Goal: Task Accomplishment & Management: Use online tool/utility

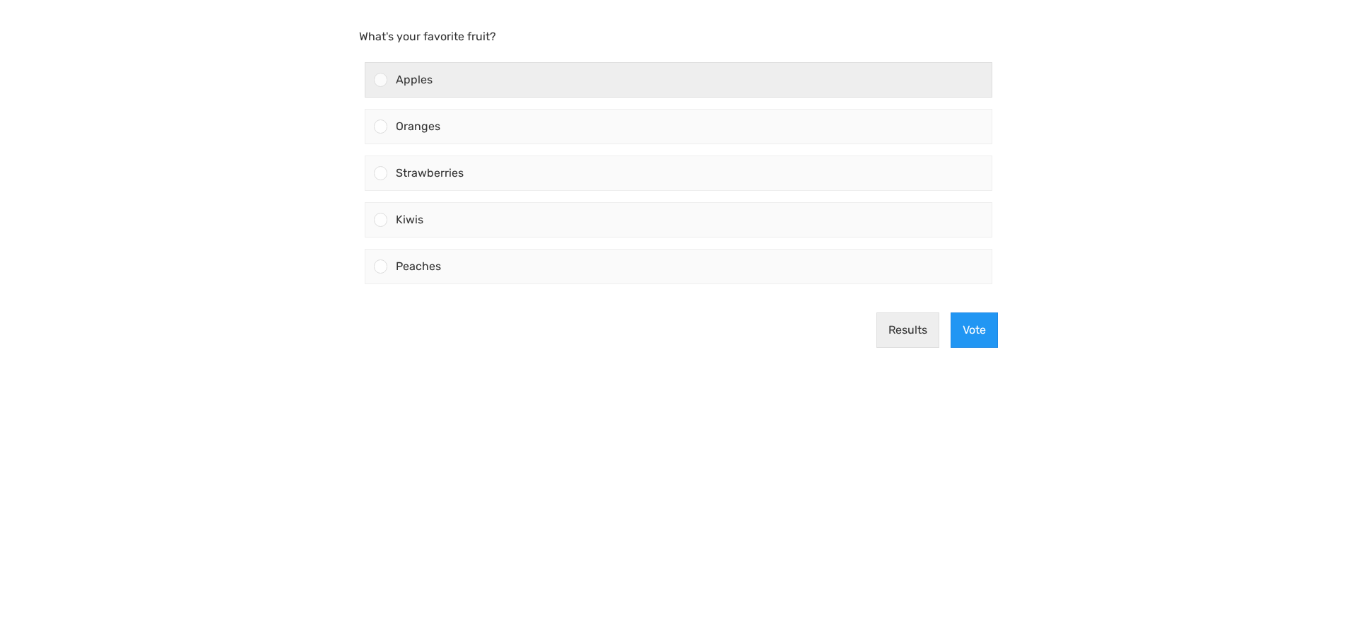
click at [378, 78] on div at bounding box center [380, 79] width 13 height 13
click at [381, 80] on input "Apples" at bounding box center [381, 80] width 0 height 0
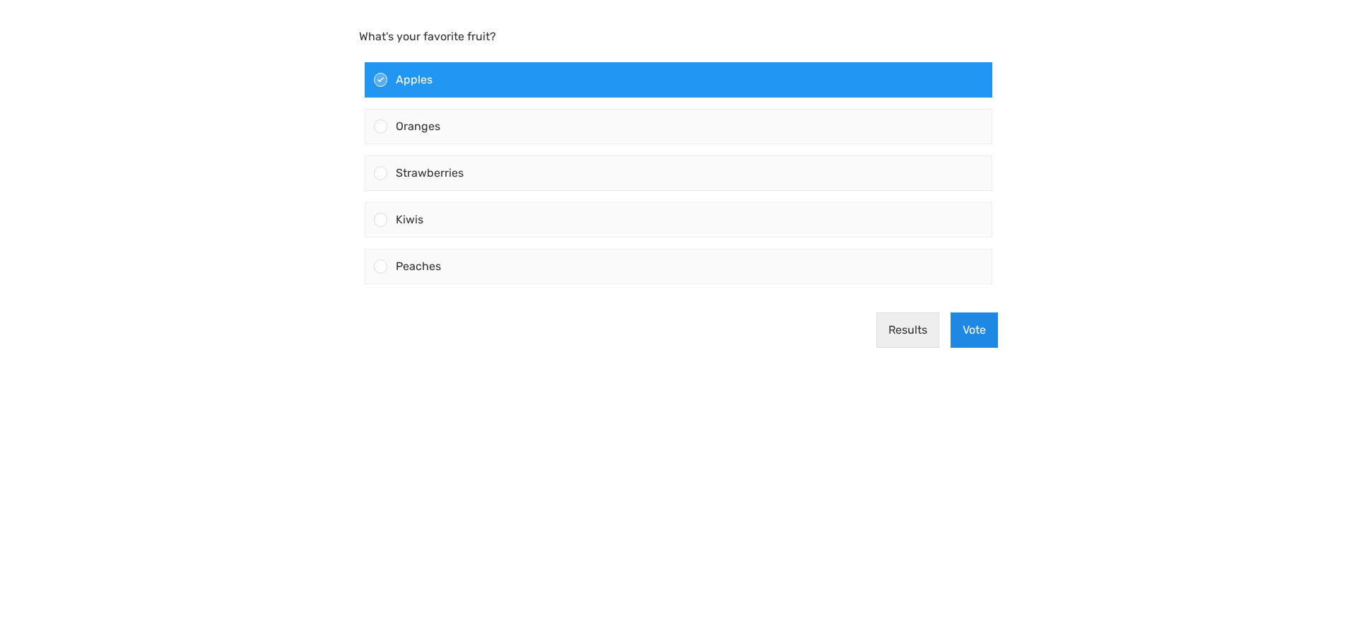
click at [973, 332] on button "Vote" at bounding box center [974, 329] width 47 height 35
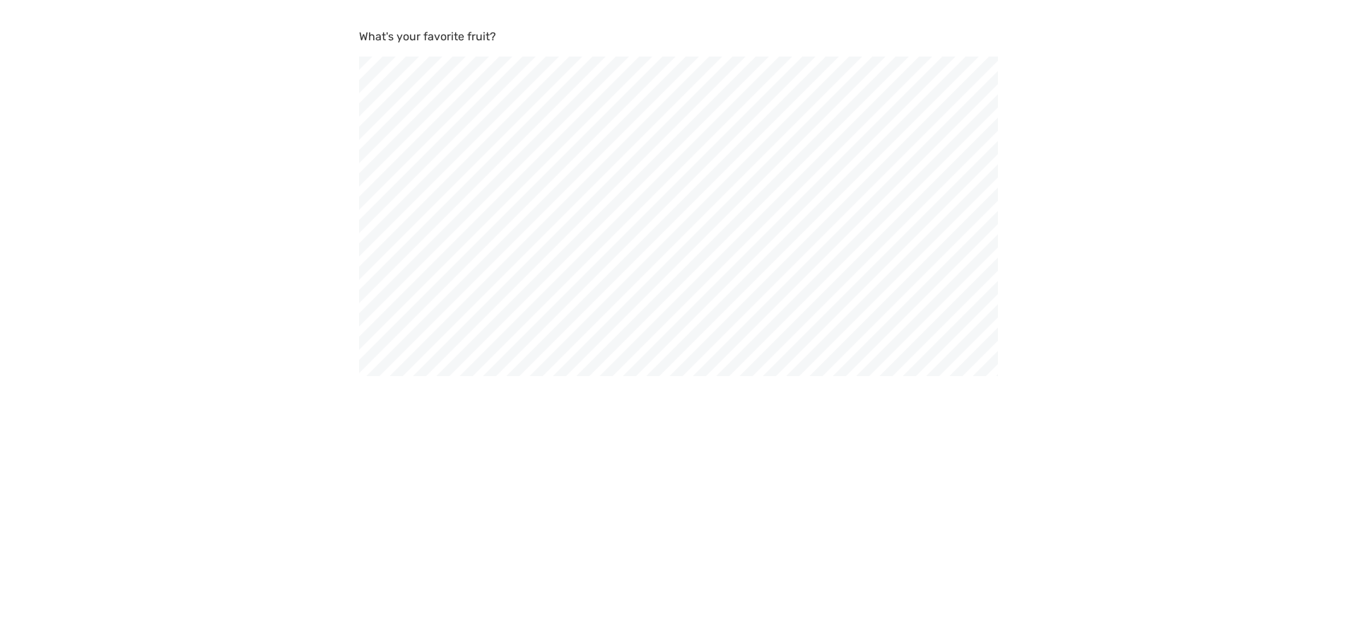
scroll to position [644, 1357]
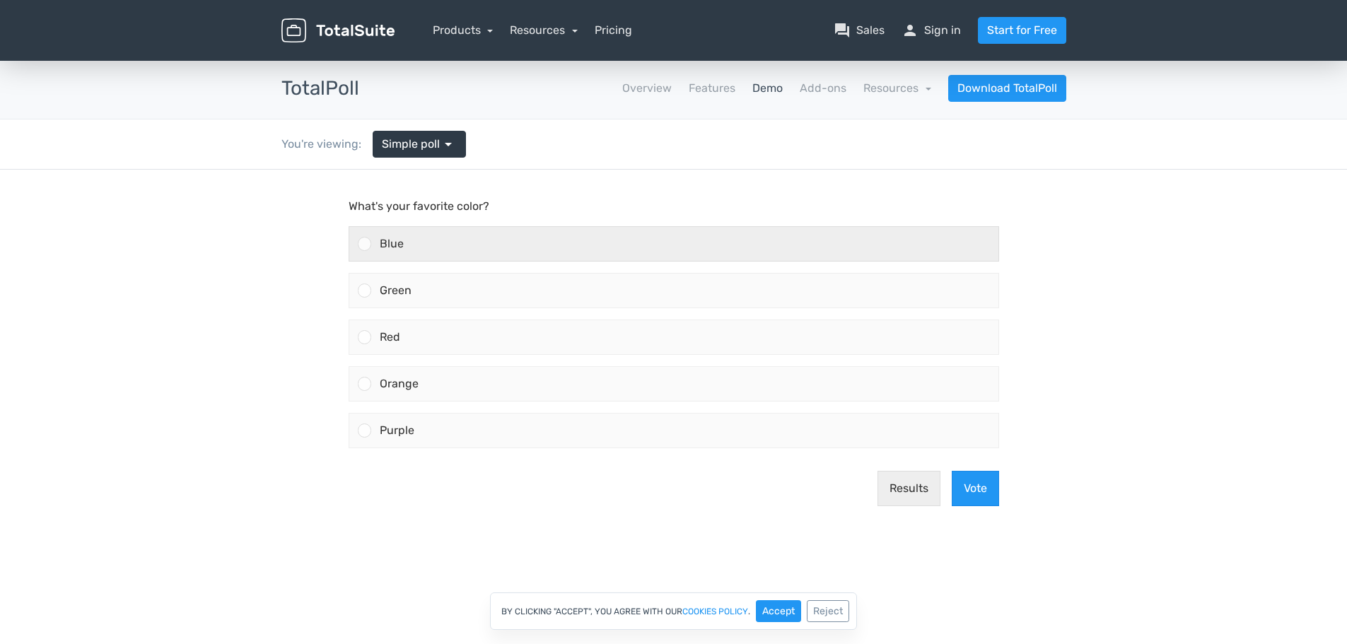
click at [367, 242] on div at bounding box center [364, 243] width 13 height 13
click at [364, 244] on input "Blue" at bounding box center [364, 244] width 0 height 0
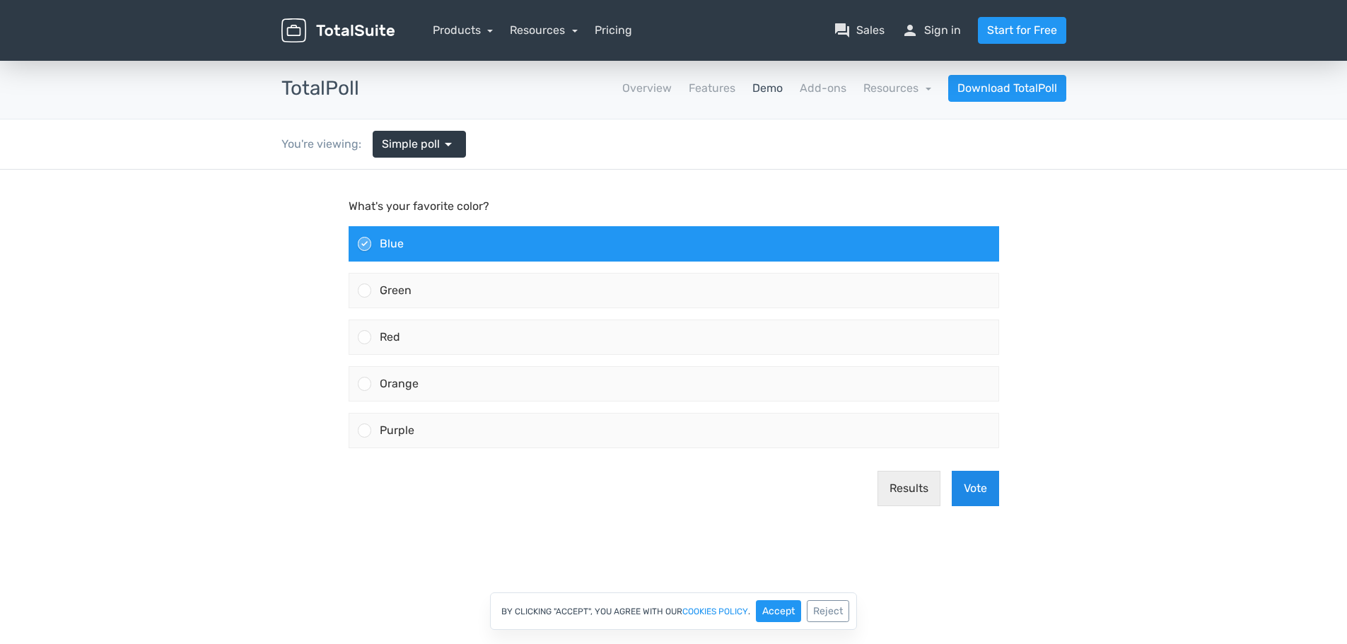
click at [985, 491] on button "Vote" at bounding box center [975, 488] width 47 height 35
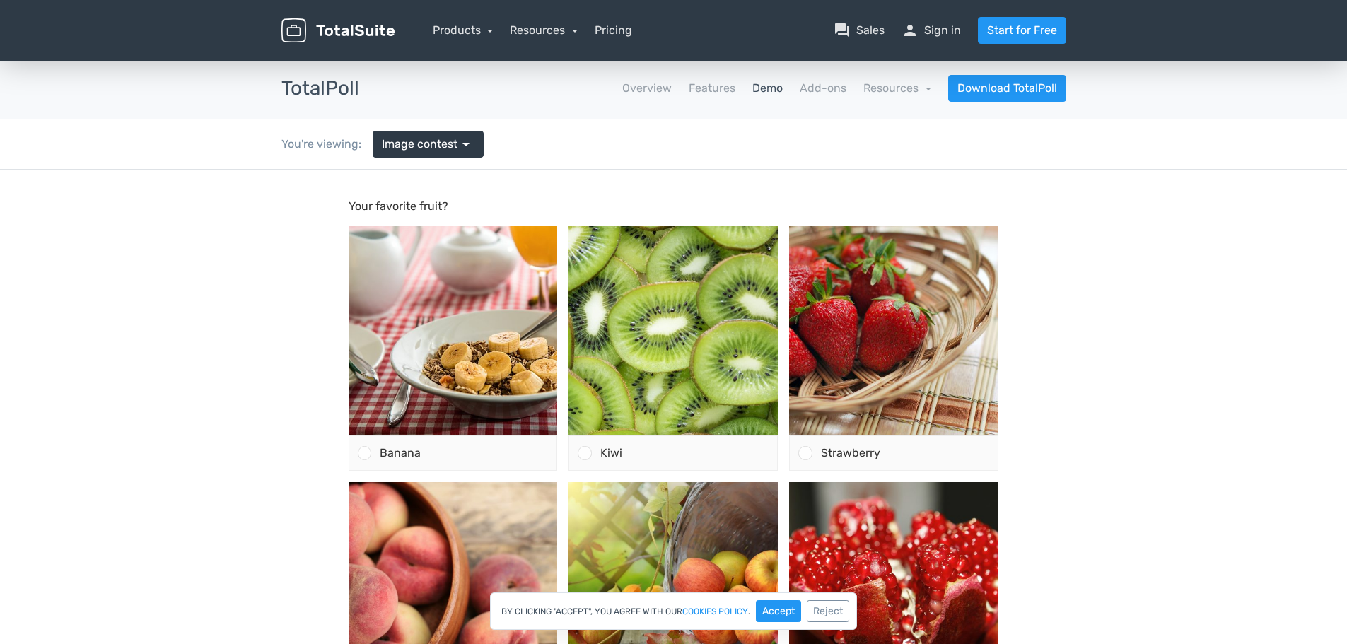
click at [14, 315] on body "Your favorite fruit? Banana" at bounding box center [673, 492] width 1347 height 644
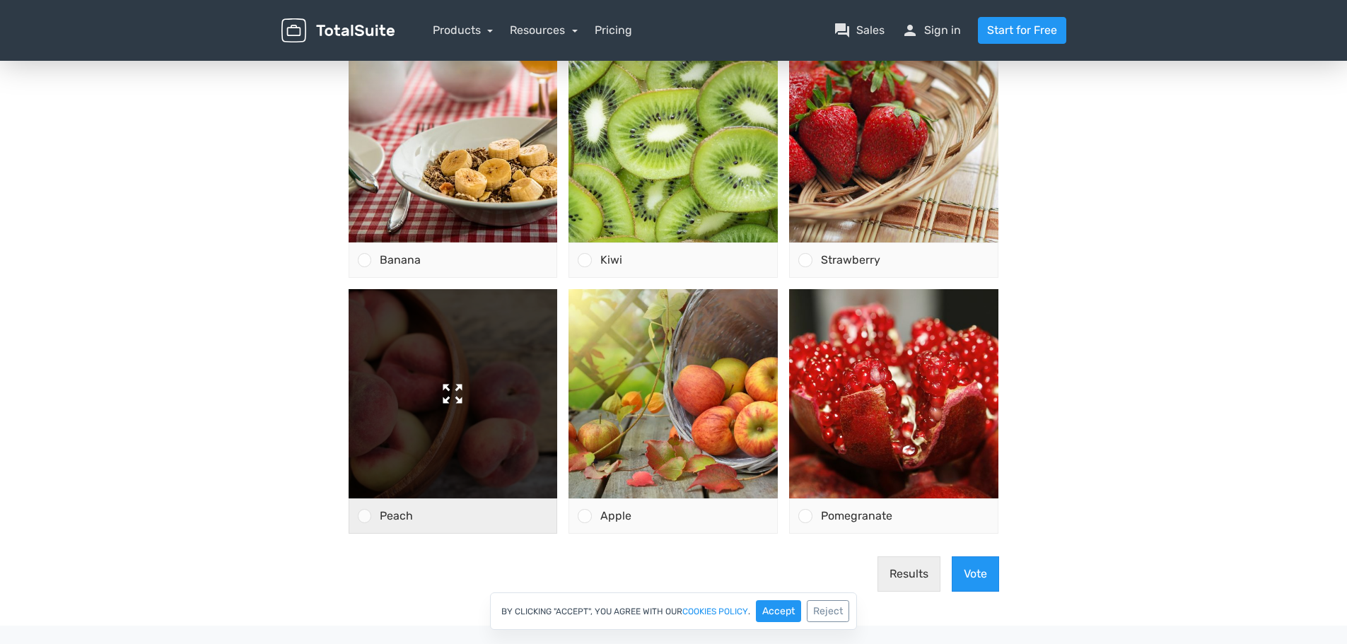
scroll to position [212, 0]
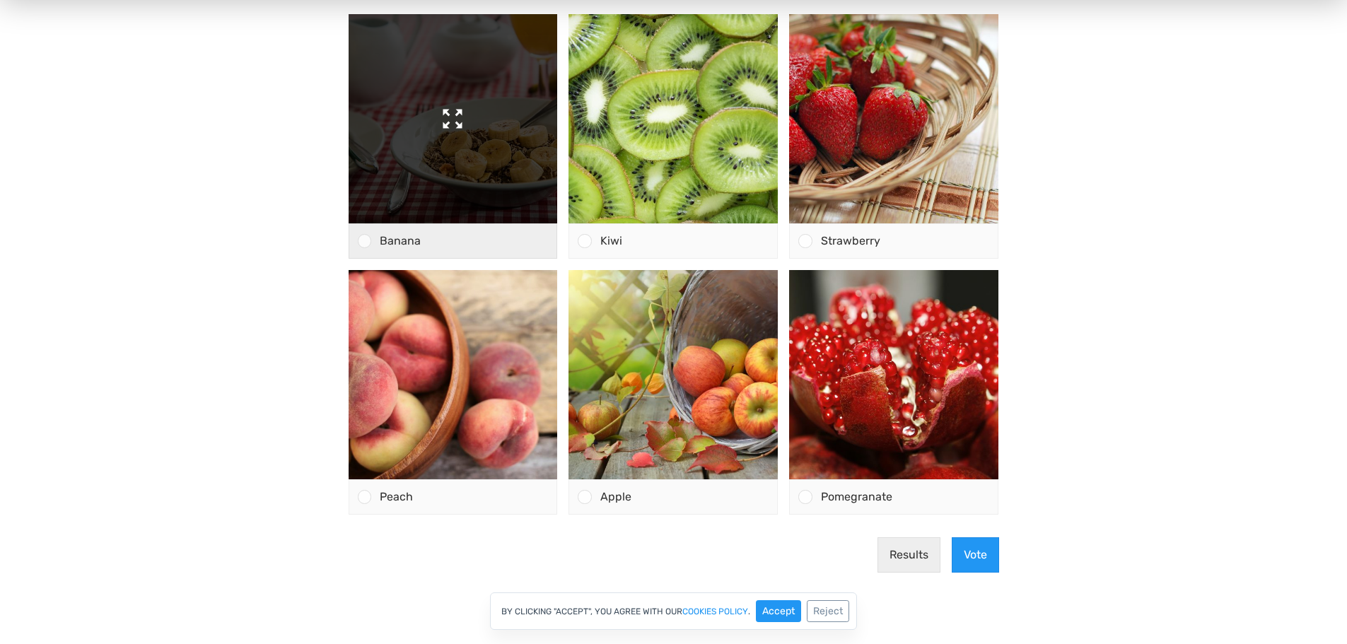
click at [440, 160] on img at bounding box center [453, 118] width 209 height 209
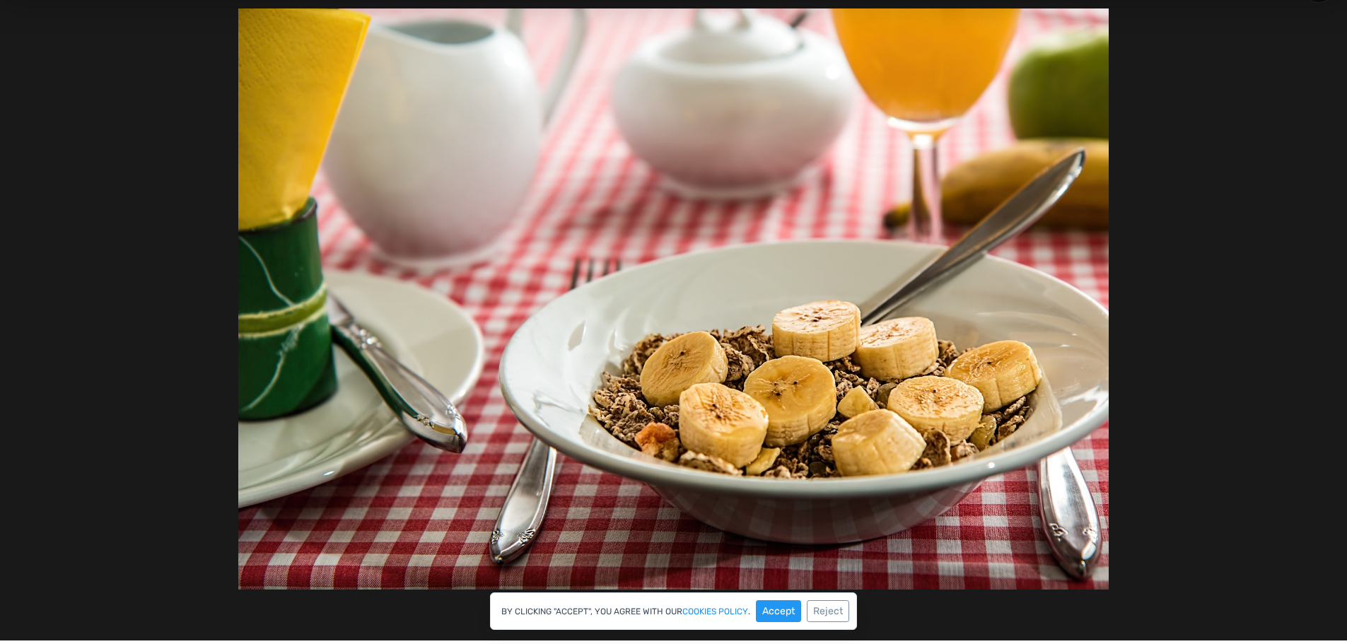
click at [1303, 167] on div at bounding box center [673, 299] width 1347 height 683
click at [785, 608] on button "Accept" at bounding box center [778, 611] width 45 height 22
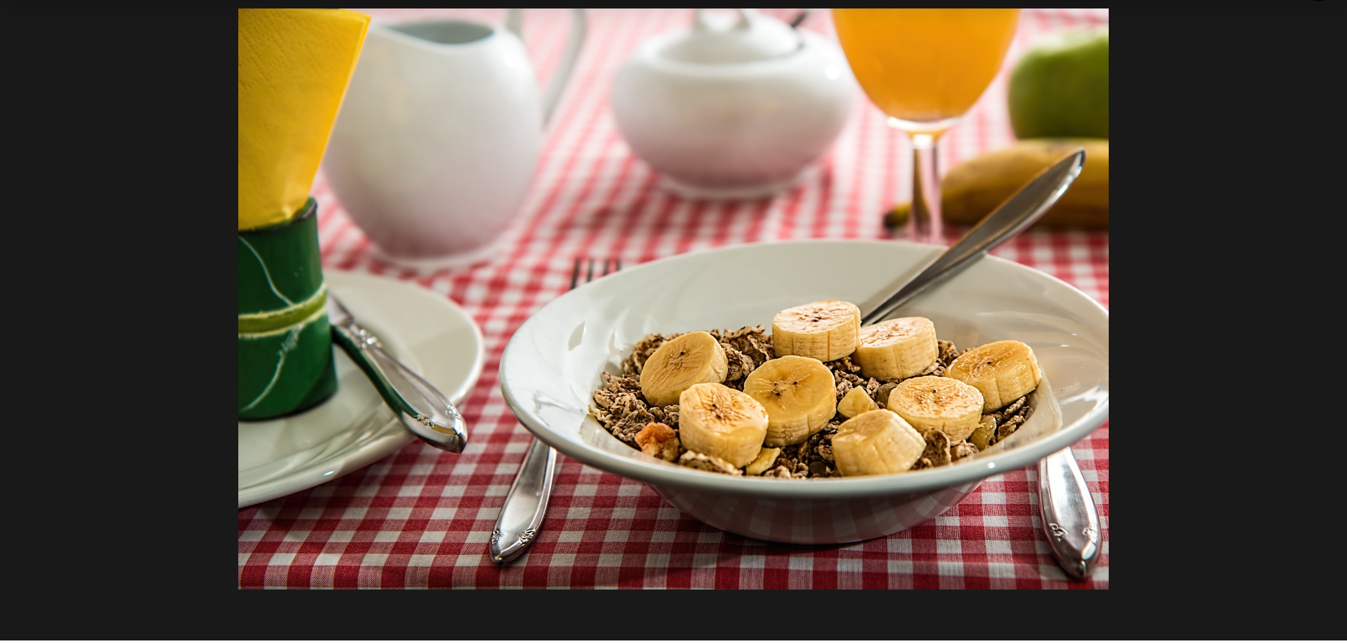
click at [125, 360] on div at bounding box center [673, 298] width 1145 height 580
click at [1346, 33] on div at bounding box center [673, 299] width 1347 height 683
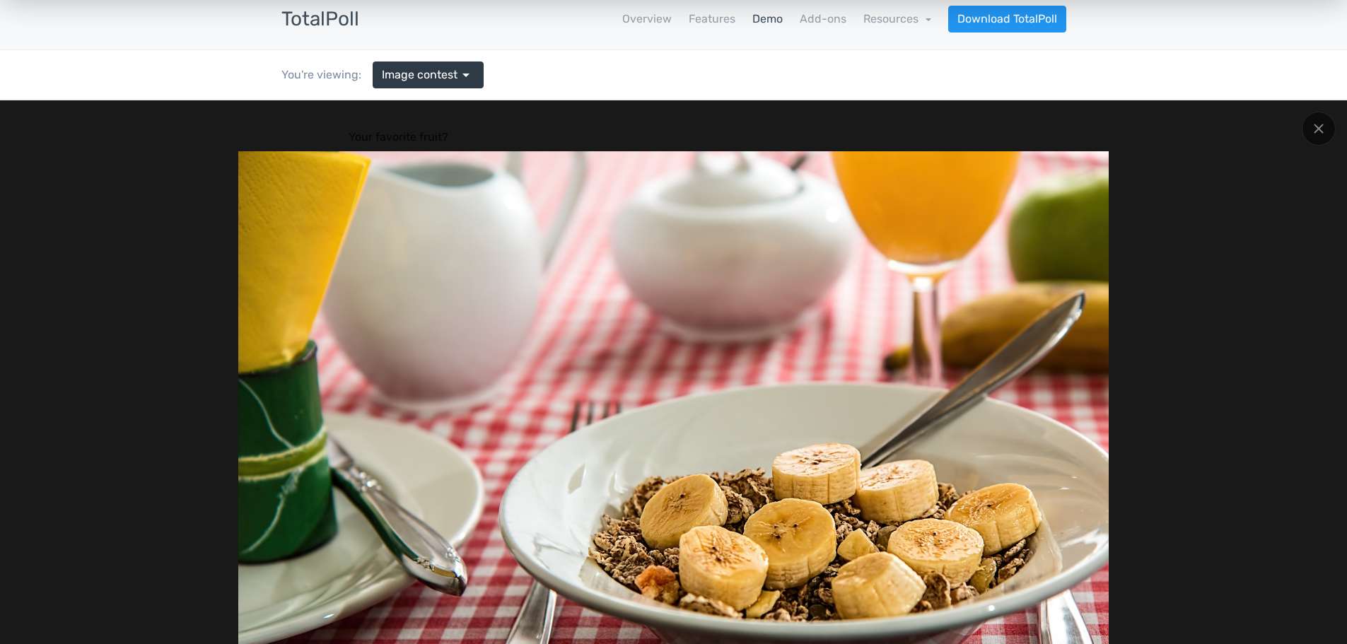
scroll to position [0, 0]
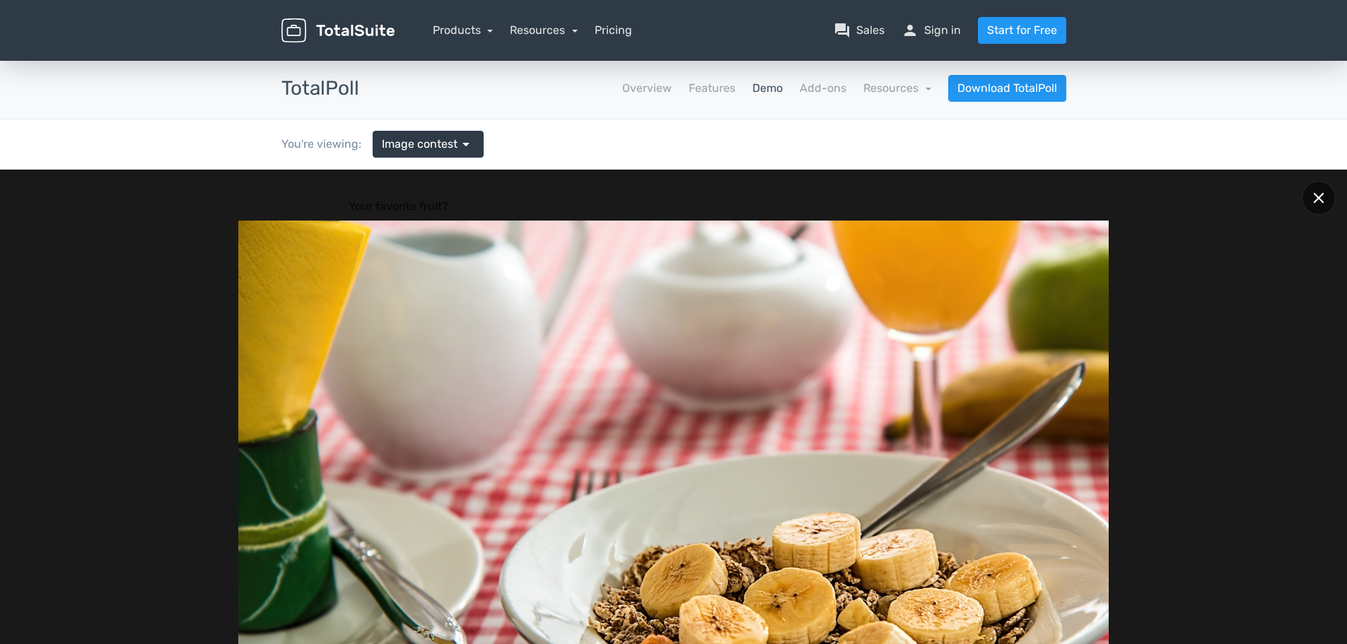
click at [1323, 199] on icon at bounding box center [1318, 197] width 11 height 11
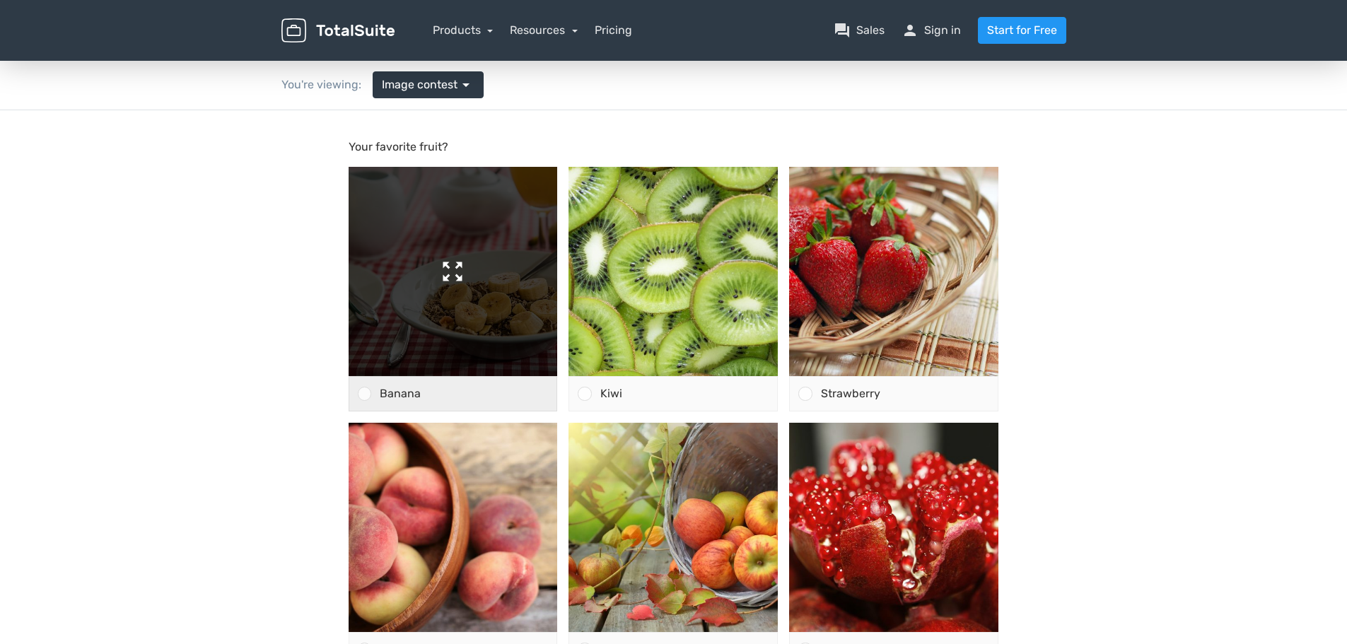
scroll to position [141, 0]
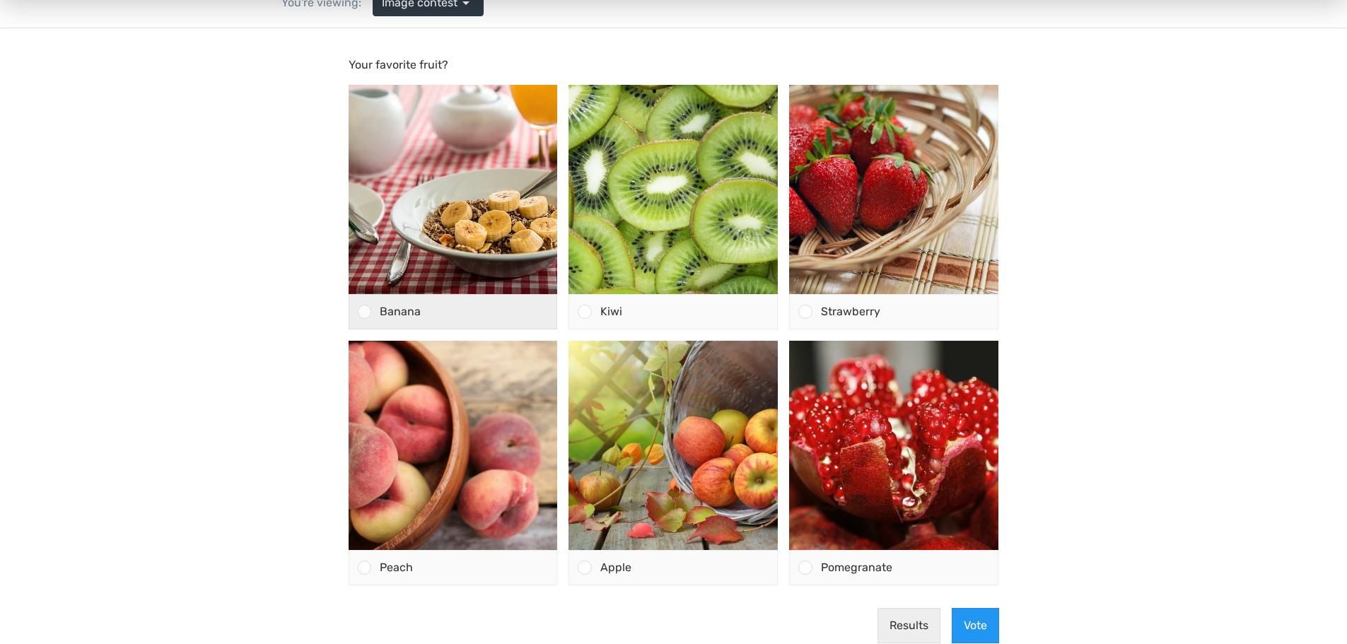
click at [361, 316] on div at bounding box center [364, 311] width 13 height 13
click at [364, 312] on input "Banana" at bounding box center [364, 312] width 0 height 0
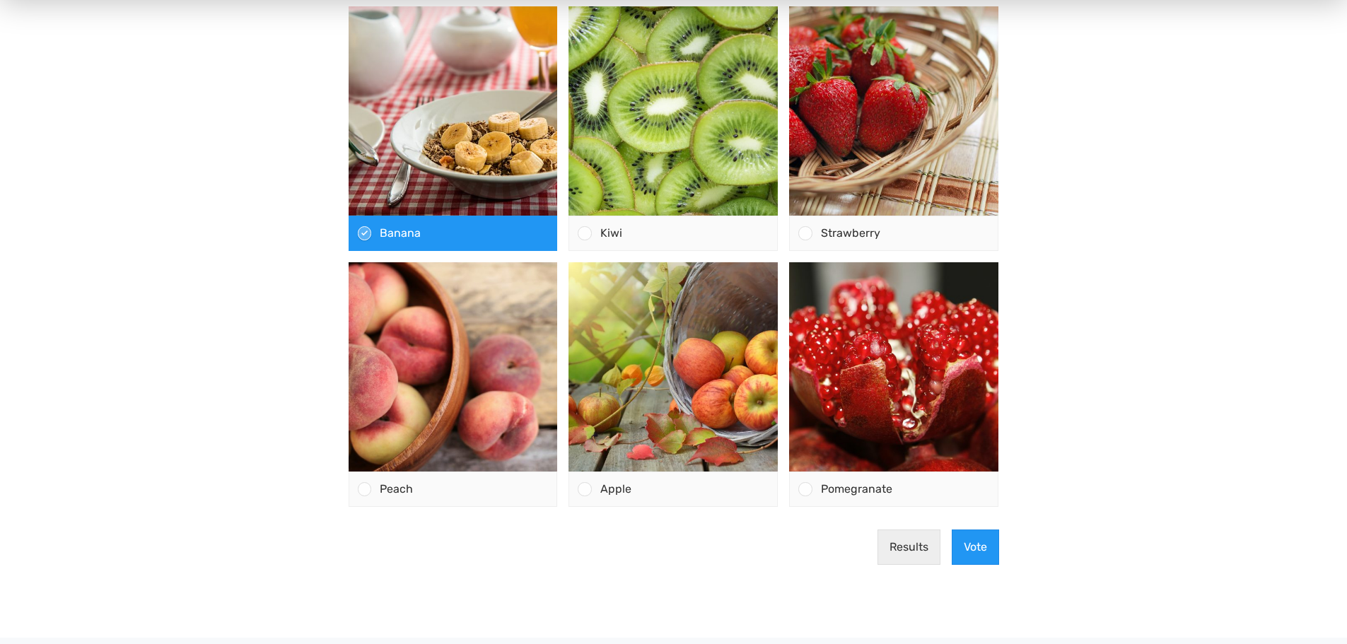
scroll to position [424, 0]
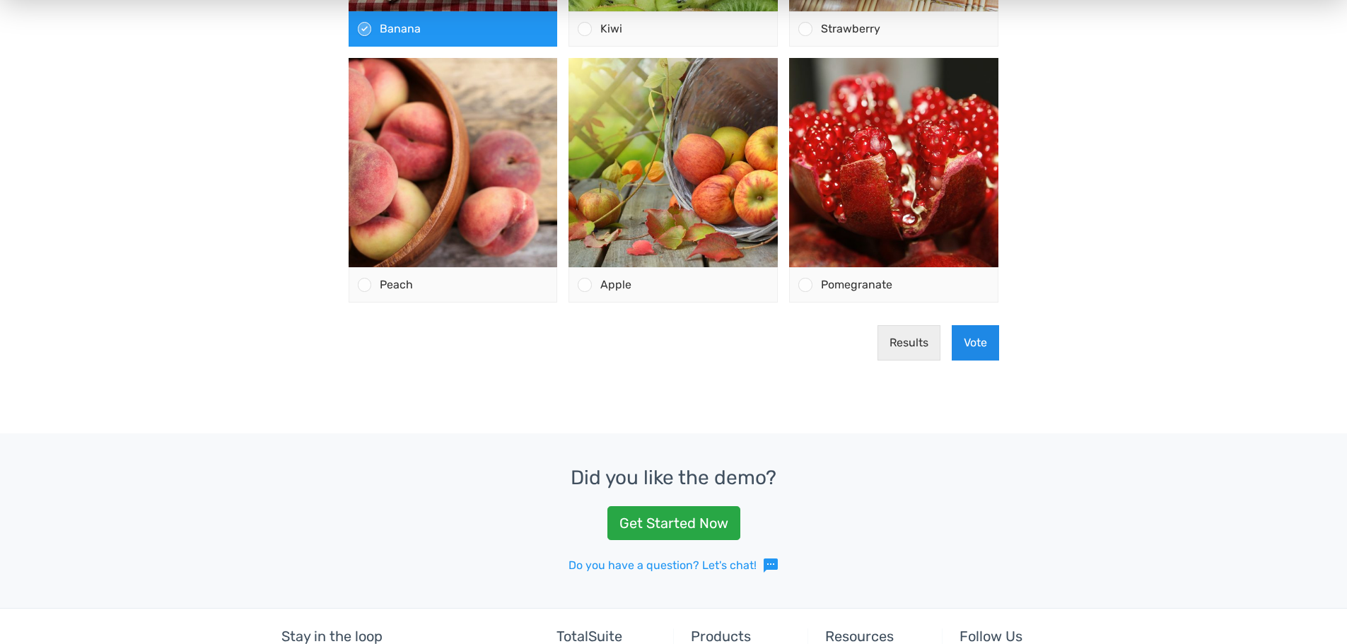
click at [973, 345] on button "Vote" at bounding box center [975, 342] width 47 height 35
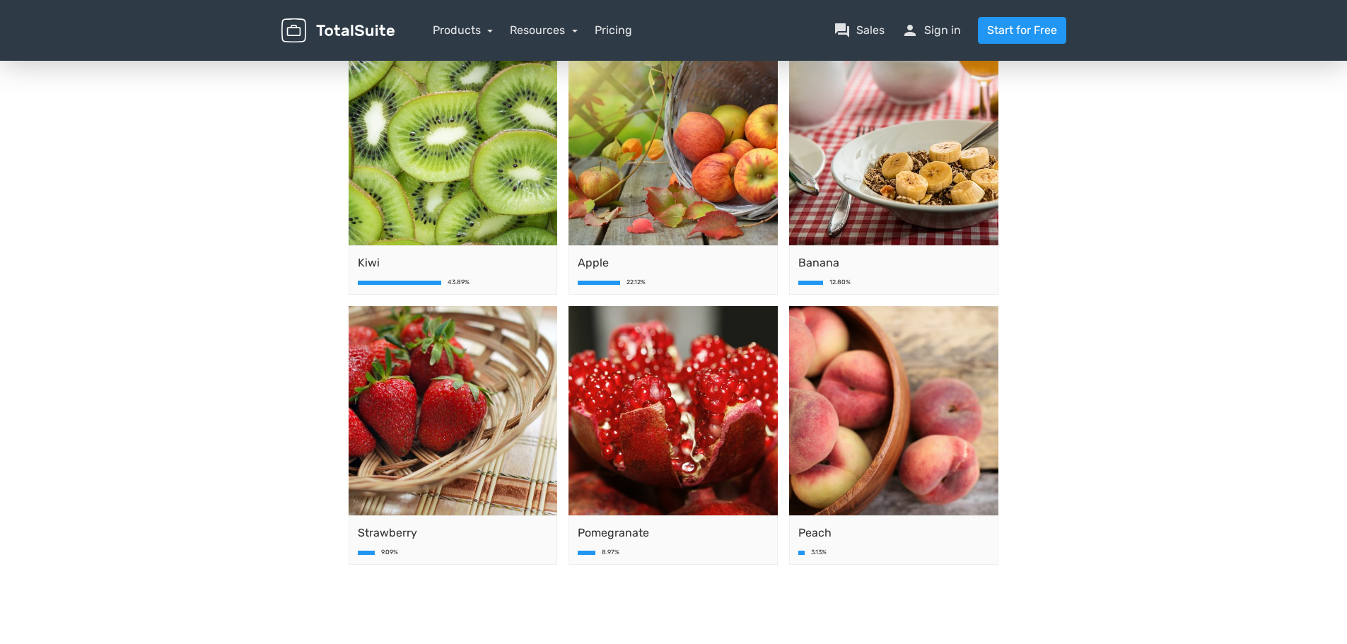
scroll to position [212, 0]
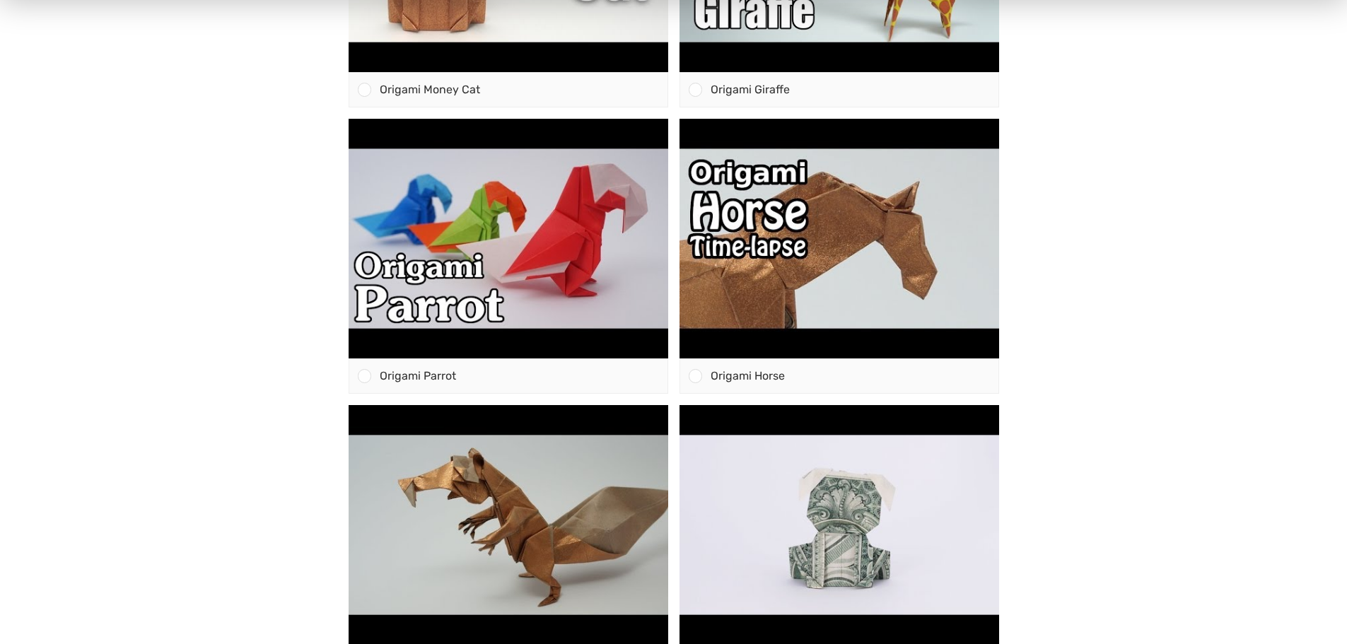
scroll to position [636, 0]
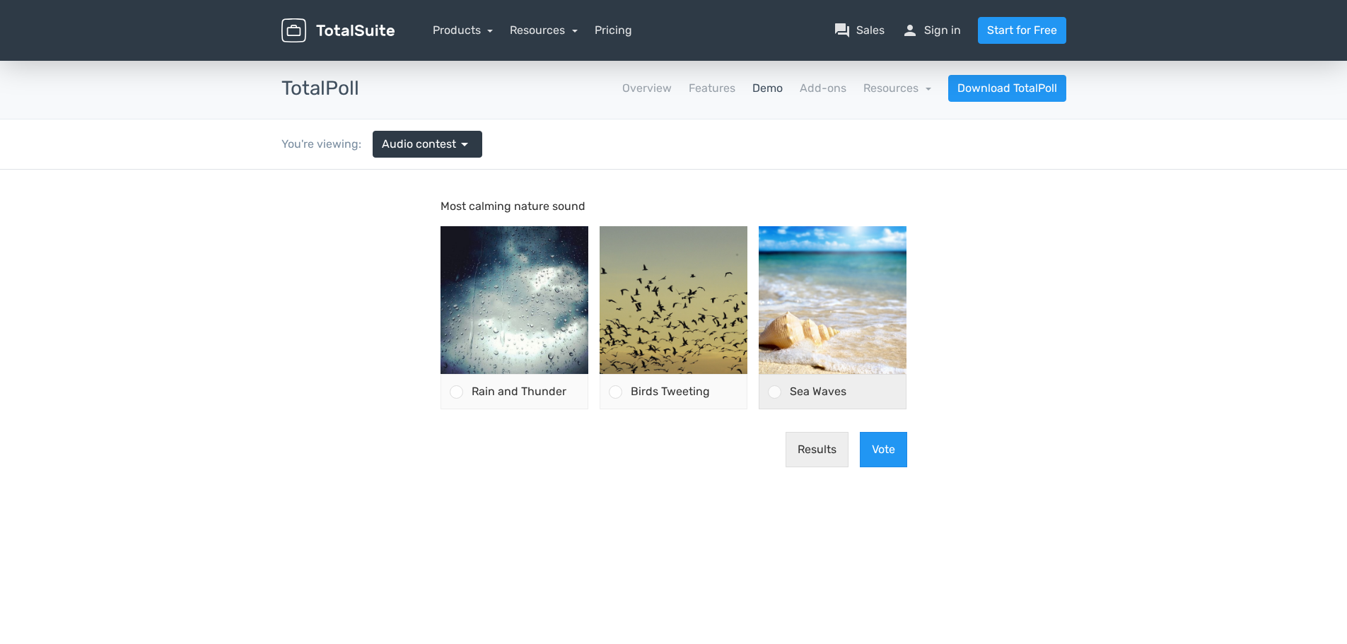
click at [780, 395] on div at bounding box center [774, 391] width 13 height 13
click at [775, 392] on input "Sea Waves" at bounding box center [775, 392] width 0 height 0
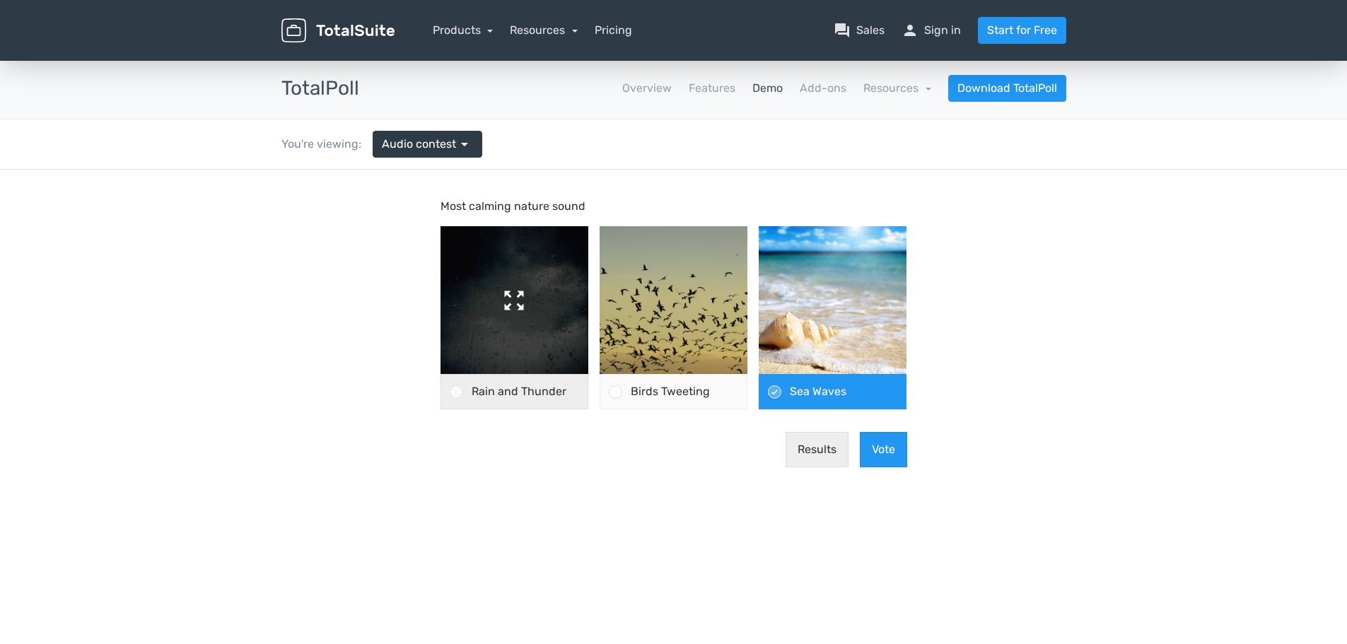
click at [515, 305] on img at bounding box center [514, 300] width 148 height 148
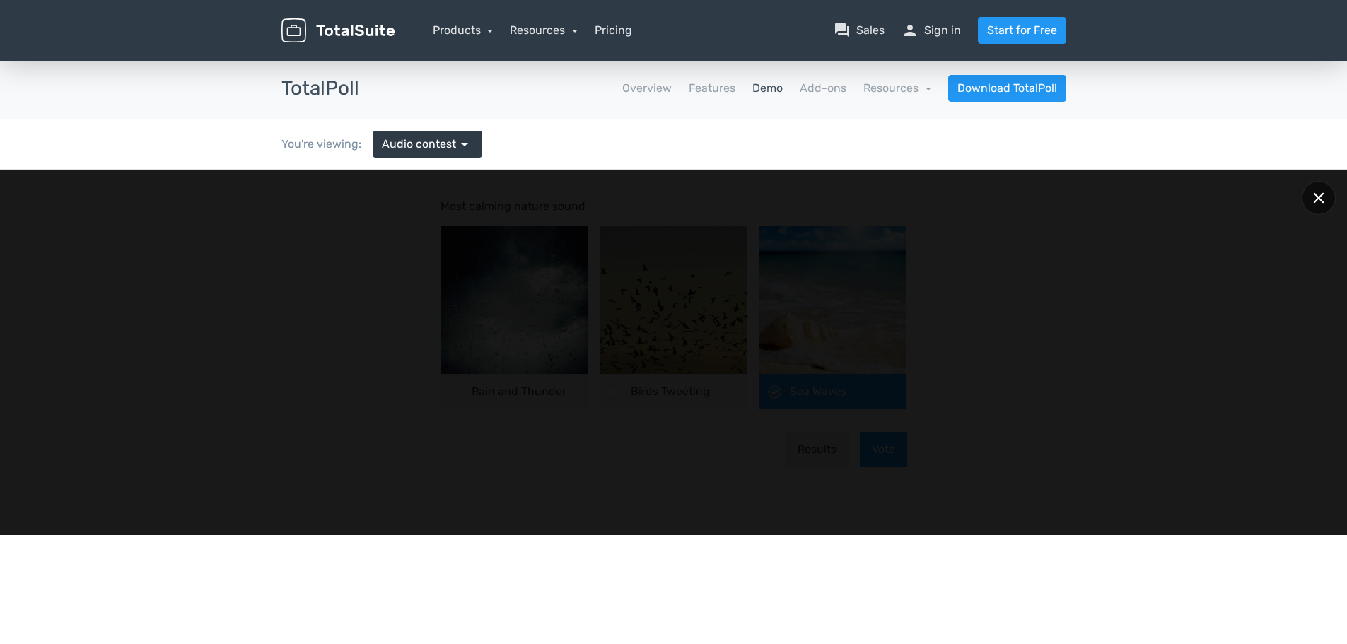
click at [1318, 191] on div at bounding box center [1318, 198] width 34 height 34
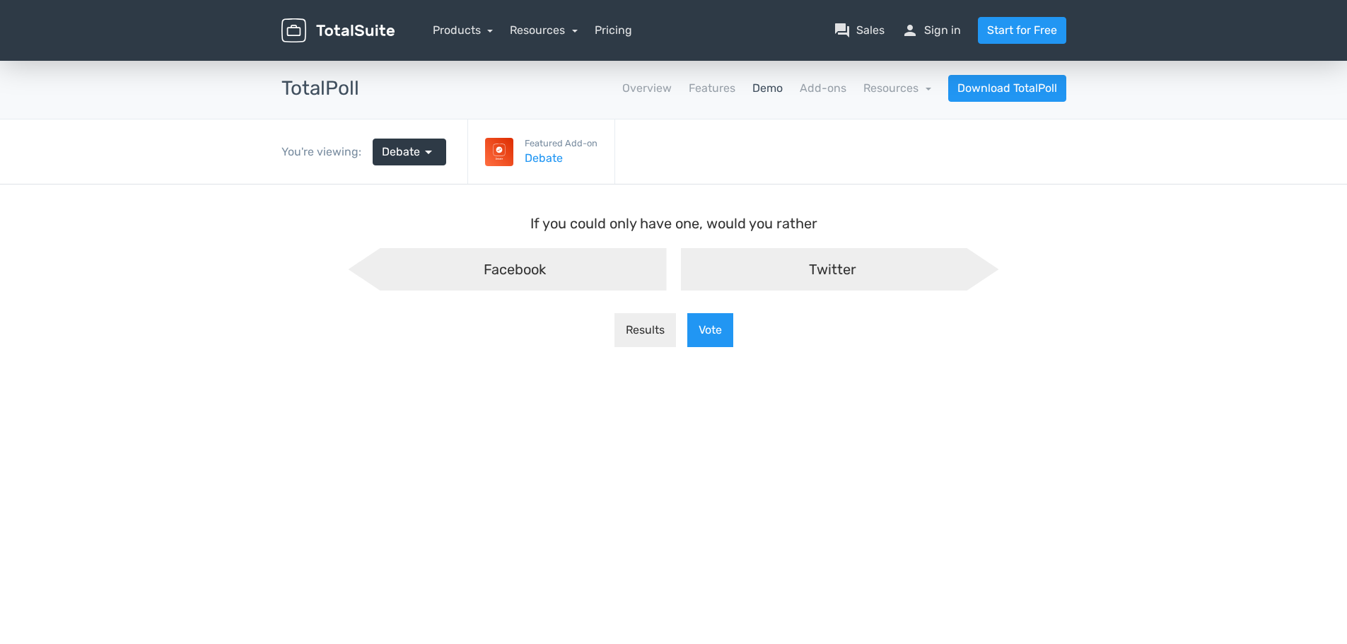
click at [20, 375] on body "If you could only have one, would you rather Facebook Twitter Results Vote" at bounding box center [673, 507] width 1347 height 644
click at [759, 259] on div "Twitter" at bounding box center [840, 269] width 318 height 42
click at [678, 259] on input "Twitter" at bounding box center [673, 259] width 9 height 9
radio input "true"
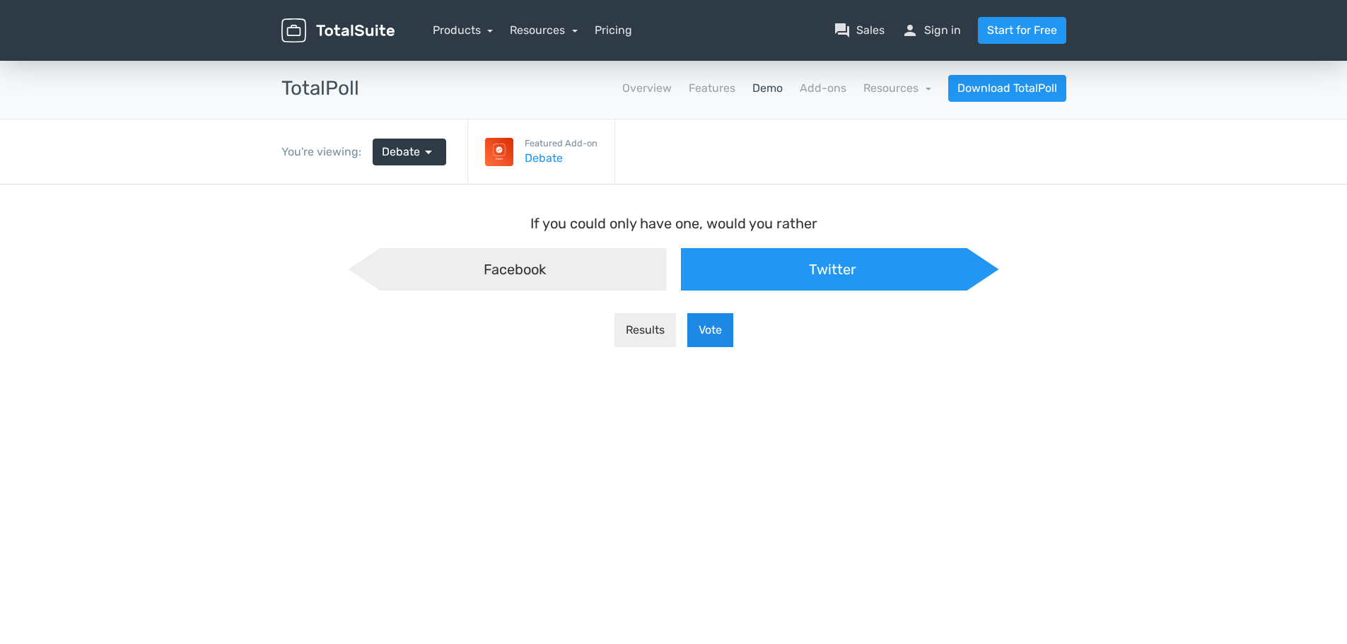
click at [712, 327] on button "Vote" at bounding box center [710, 330] width 46 height 34
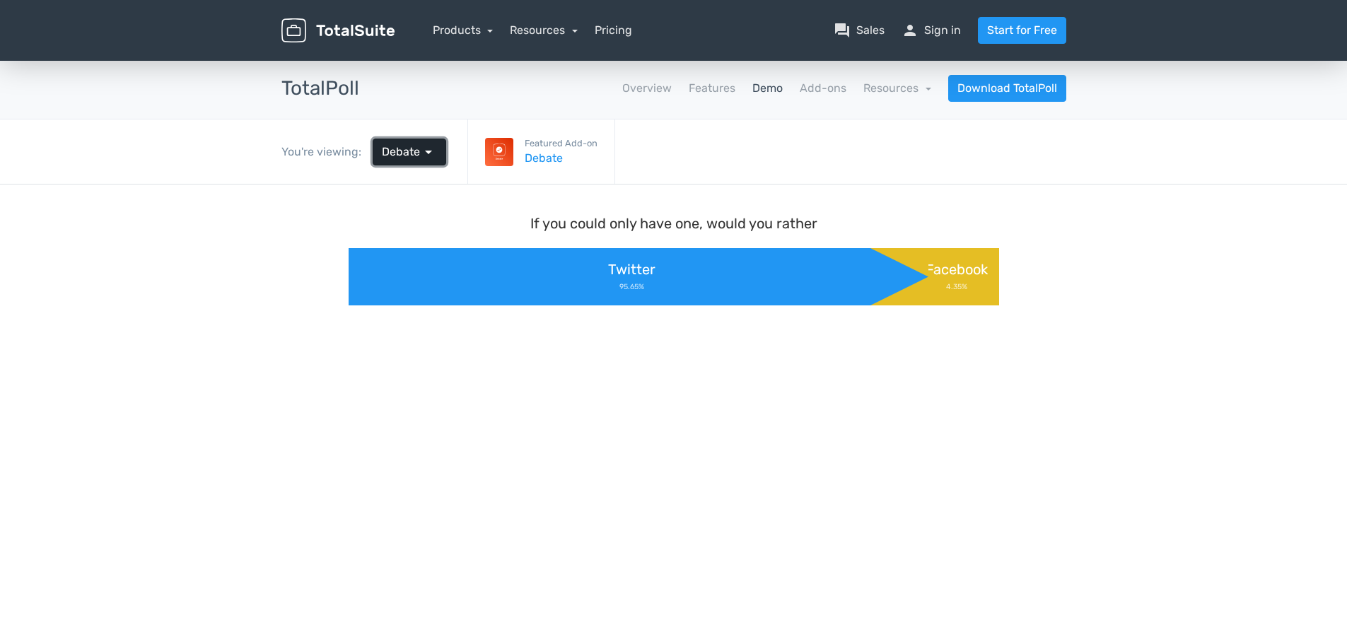
click at [435, 156] on link "Debate arrow_drop_down" at bounding box center [410, 152] width 74 height 27
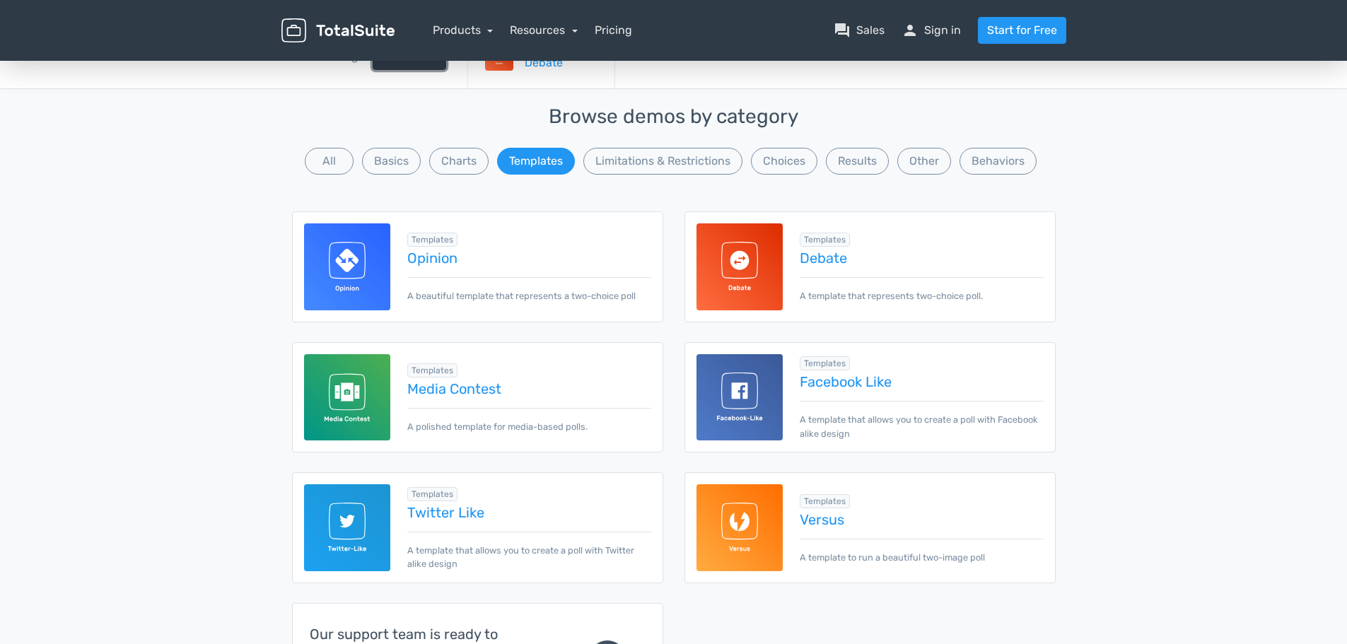
scroll to position [283, 0]
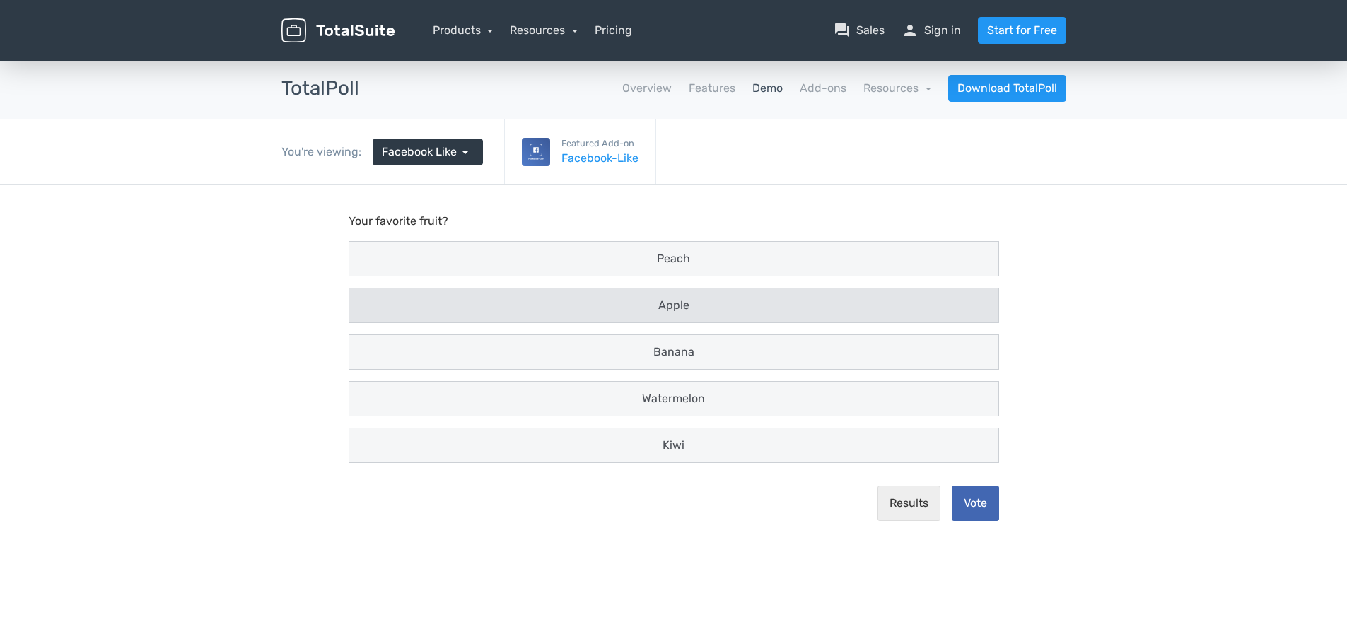
click at [616, 291] on div "Apple" at bounding box center [673, 305] width 649 height 34
click at [367, 301] on input "Apple" at bounding box center [362, 305] width 9 height 9
radio input "true"
click at [978, 496] on button "Vote" at bounding box center [975, 503] width 47 height 35
